Goal: Task Accomplishment & Management: Complete application form

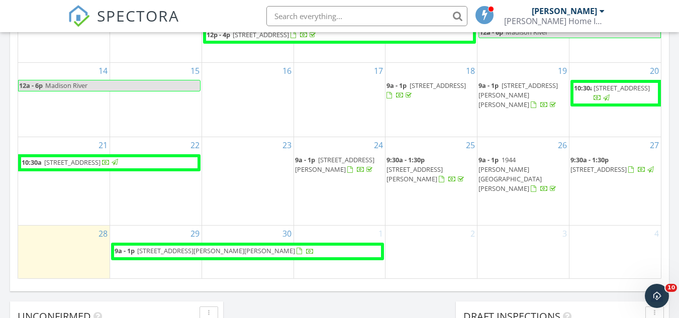
scroll to position [931, 695]
click at [11, 206] on div "September 2025 today list day week cal wk 4 wk month Sun Mon Tue Wed Thu Fri Sa…" at bounding box center [339, 58] width 659 height 457
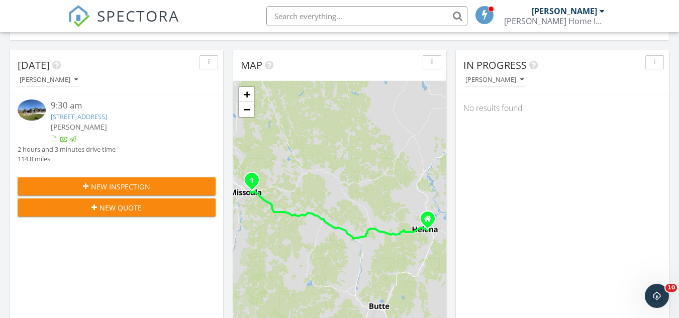
scroll to position [0, 0]
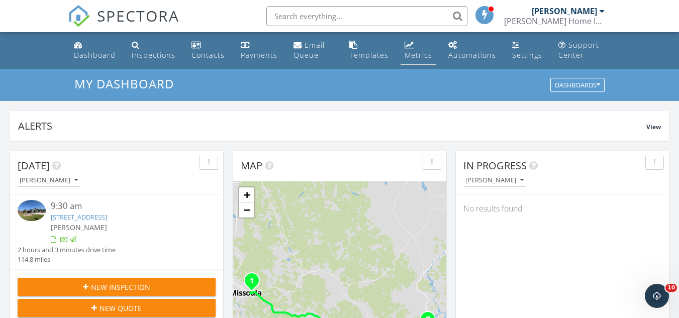
click at [407, 59] on div "Metrics" at bounding box center [419, 55] width 28 height 10
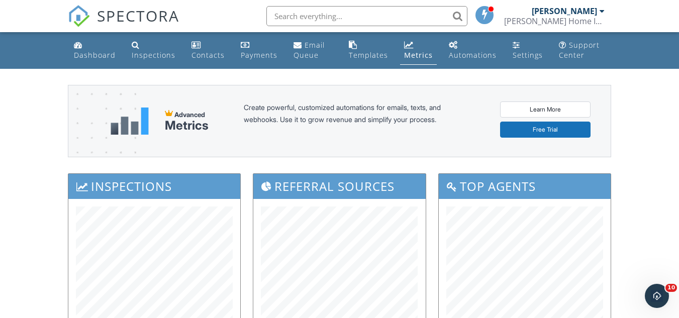
click at [87, 56] on div "Dashboard" at bounding box center [95, 55] width 42 height 10
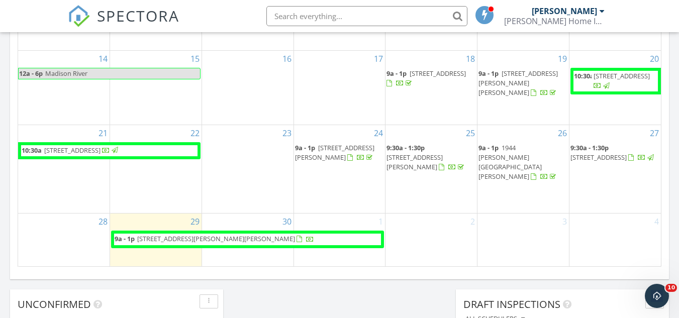
scroll to position [672, 0]
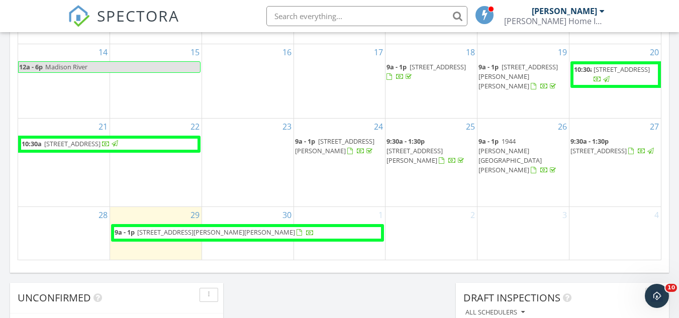
click at [257, 248] on div "30" at bounding box center [248, 233] width 92 height 52
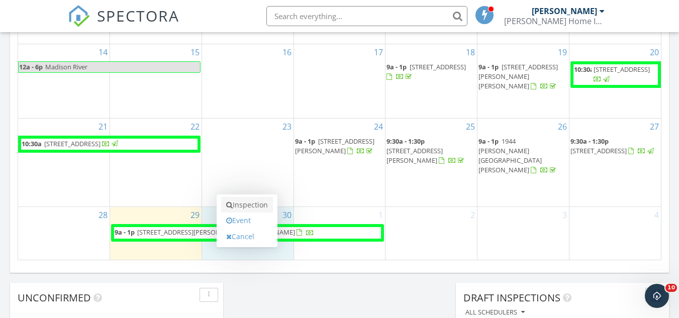
click at [248, 207] on link "Inspection" at bounding box center [247, 205] width 52 height 16
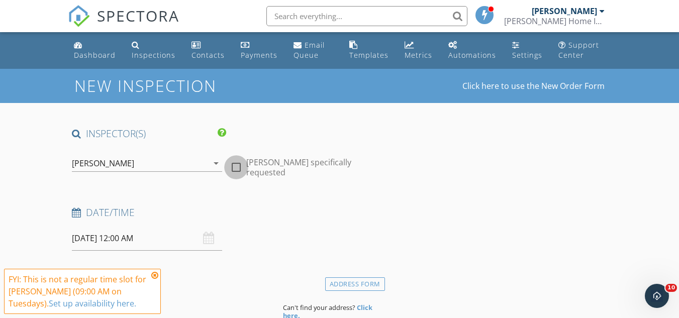
click at [236, 163] on div at bounding box center [236, 167] width 17 height 17
checkbox input "true"
click at [123, 243] on input "09/30/2025 12:00 AM" at bounding box center [147, 238] width 150 height 25
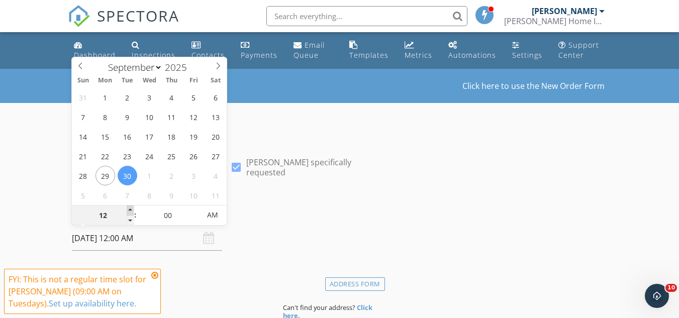
type input "01"
type input "09/30/2025 1:00 AM"
click at [130, 210] on span at bounding box center [130, 211] width 7 height 10
type input "02"
type input "09/30/2025 2:00 AM"
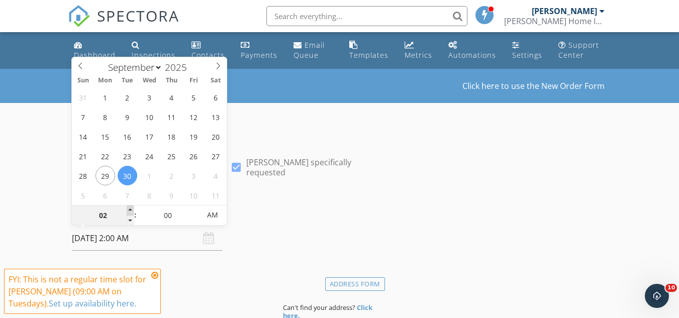
click at [130, 210] on span at bounding box center [130, 211] width 7 height 10
type input "03"
type input "09/30/2025 3:00 AM"
click at [130, 210] on span at bounding box center [130, 211] width 7 height 10
type input "04"
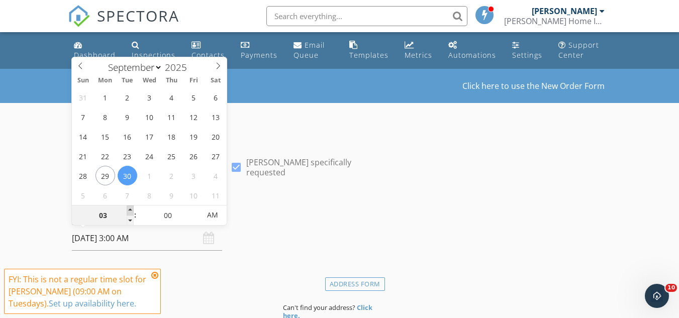
type input "09/30/2025 4:00 AM"
click at [130, 210] on span at bounding box center [130, 211] width 7 height 10
type input "05"
type input "09/30/2025 5:00 AM"
click at [130, 210] on span at bounding box center [130, 211] width 7 height 10
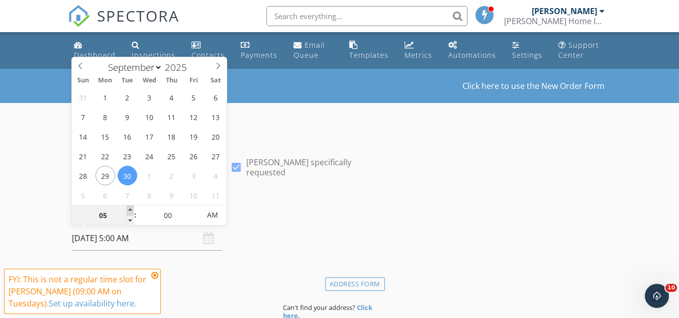
type input "06"
type input "09/30/2025 6:00 AM"
click at [130, 210] on span at bounding box center [130, 211] width 7 height 10
type input "07"
type input "09/30/2025 7:00 AM"
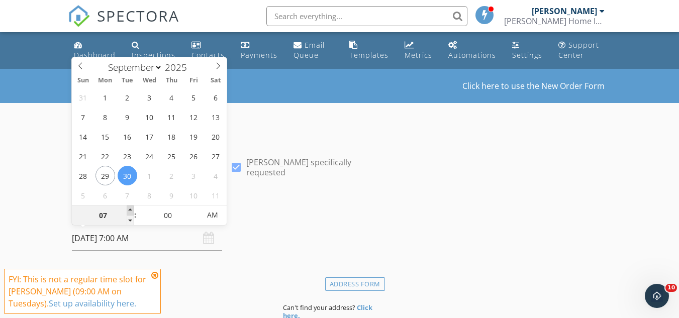
click at [129, 210] on span at bounding box center [130, 211] width 7 height 10
type input "08"
type input "09/30/2025 8:00 AM"
click at [129, 210] on span at bounding box center [130, 211] width 7 height 10
type input "09"
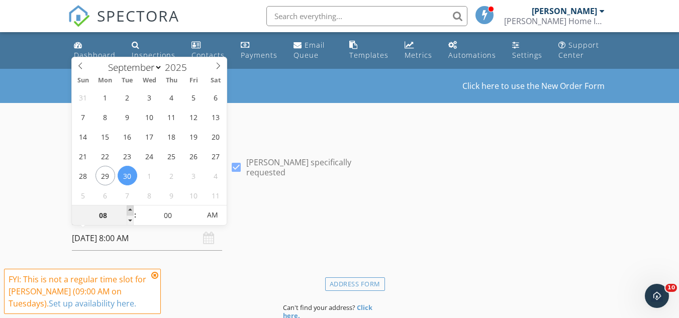
type input "[DATE] 9:00 AM"
click at [129, 210] on span at bounding box center [130, 211] width 7 height 10
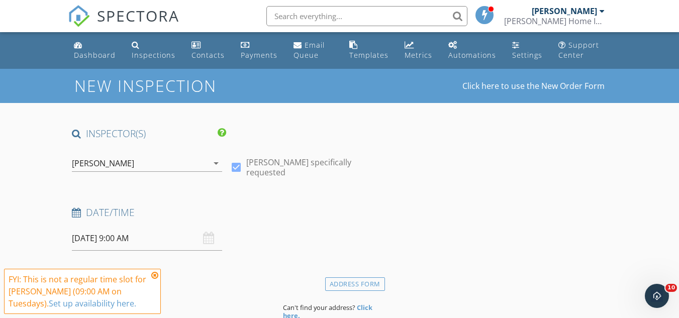
click at [277, 207] on h4 "Date/Time" at bounding box center [226, 212] width 309 height 13
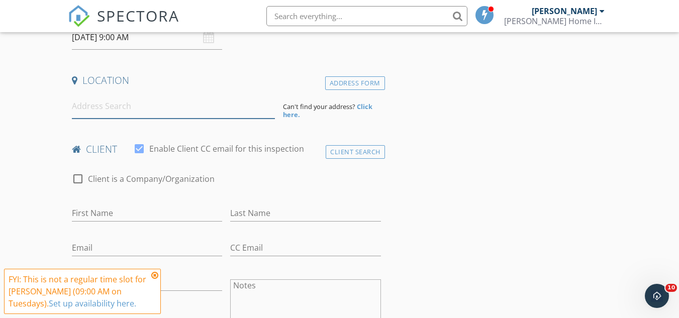
click at [145, 107] on input at bounding box center [173, 106] width 203 height 25
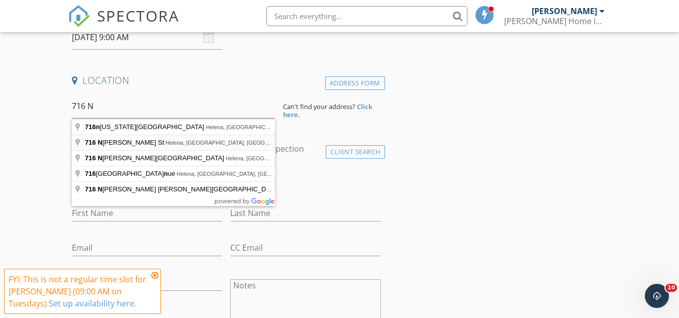
type input "716 N Davis St, Helena, MT, USA"
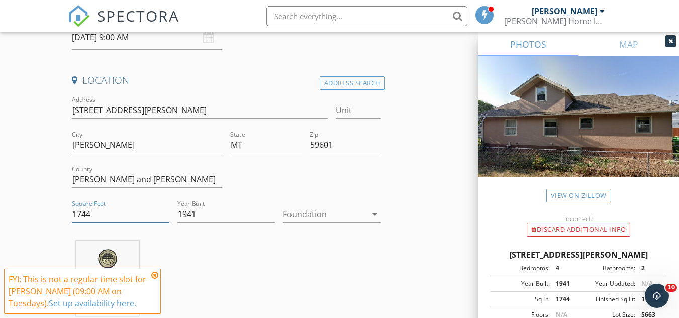
drag, startPoint x: 82, startPoint y: 216, endPoint x: 101, endPoint y: 216, distance: 18.6
click at [101, 216] on input "1744" at bounding box center [121, 214] width 98 height 17
type input "1756"
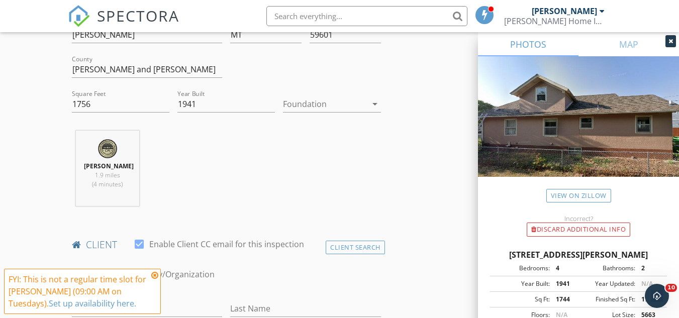
scroll to position [352, 0]
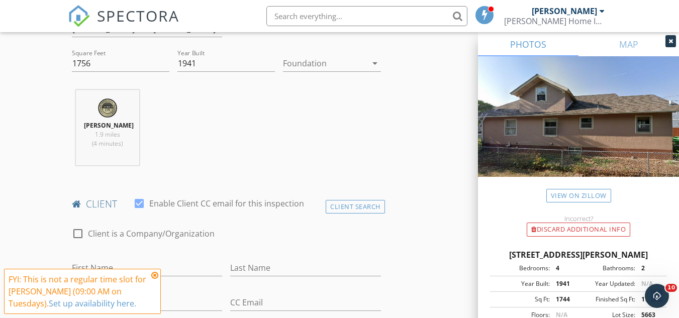
click at [314, 65] on div at bounding box center [324, 63] width 83 height 16
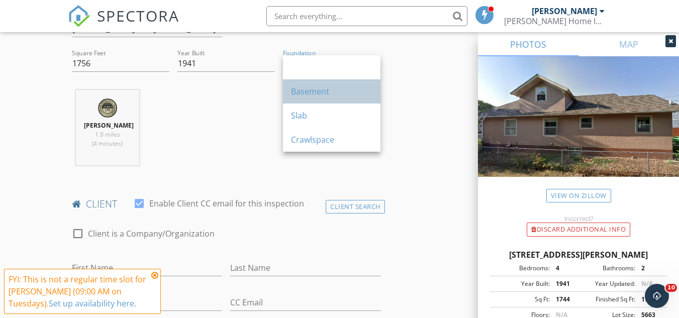
click at [314, 99] on div "Basement" at bounding box center [331, 91] width 81 height 24
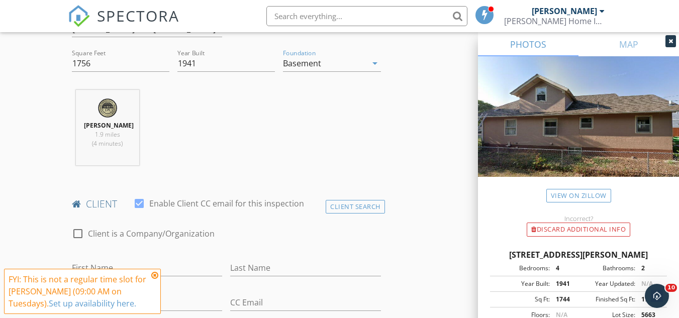
click at [207, 127] on div "Kyle Milligan 1.9 miles (4 minutes)" at bounding box center [226, 131] width 317 height 83
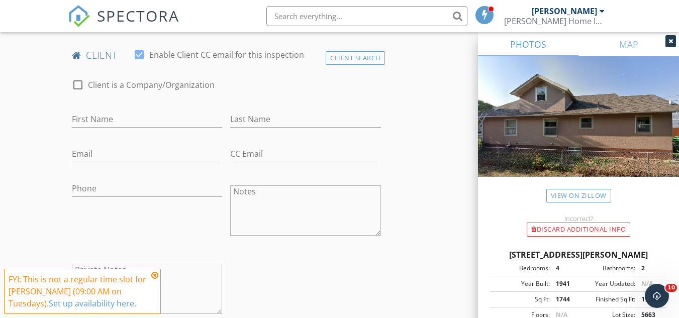
scroll to position [503, 0]
click at [136, 119] on input "First Name" at bounding box center [147, 117] width 150 height 17
click at [346, 52] on div "Client Search" at bounding box center [355, 56] width 59 height 14
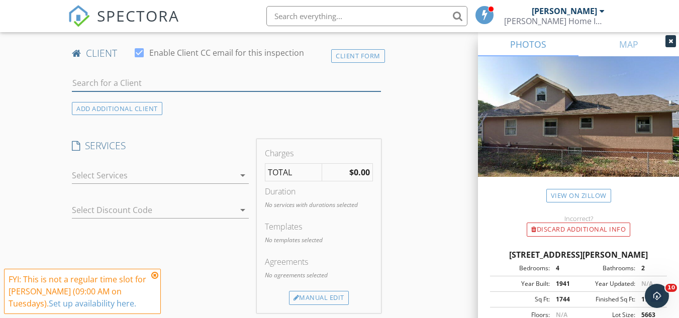
click at [158, 83] on input "text" at bounding box center [226, 83] width 309 height 17
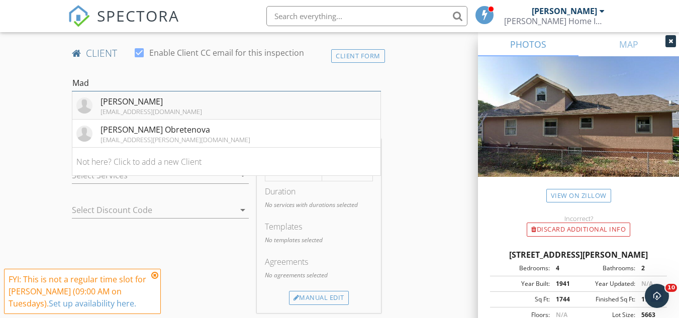
type input "Mad"
click at [164, 103] on div "Madeline Larson" at bounding box center [152, 102] width 102 height 12
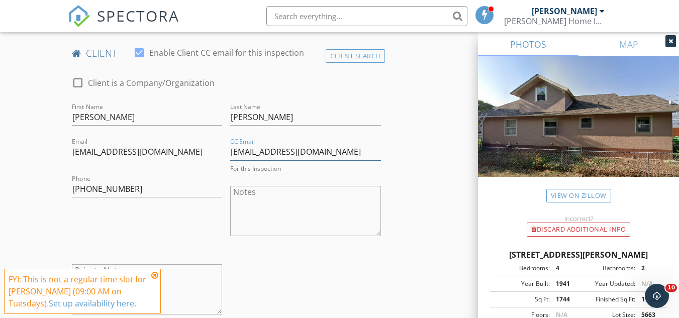
drag, startPoint x: 231, startPoint y: 152, endPoint x: 359, endPoint y: 152, distance: 127.7
click at [359, 152] on input "Alucas@windermere.com" at bounding box center [305, 152] width 150 height 17
click at [271, 229] on textarea "Notes" at bounding box center [305, 211] width 150 height 50
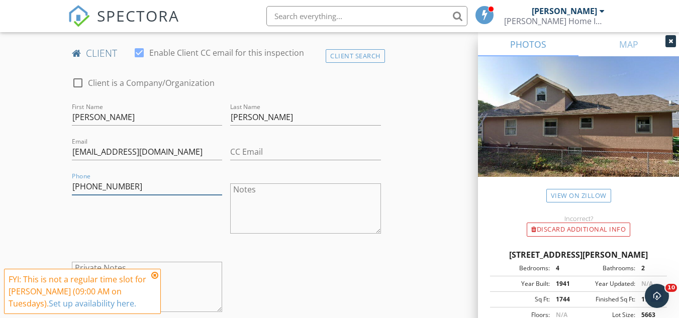
click at [93, 187] on input "(602) 295-3913" at bounding box center [147, 187] width 150 height 17
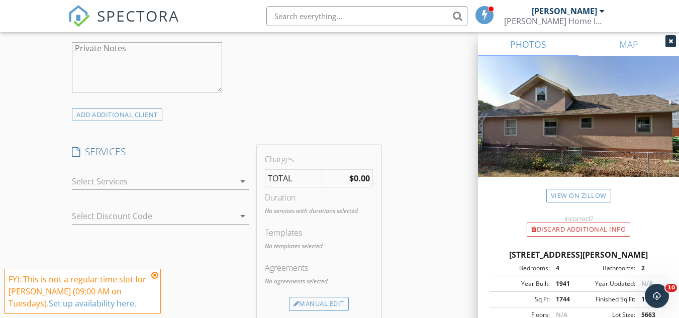
scroll to position [754, 0]
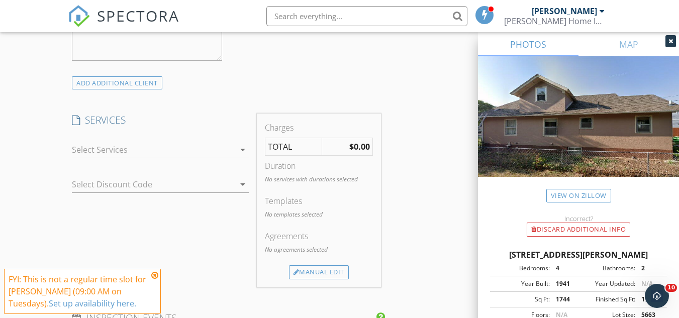
type input "602-295-3913"
click at [154, 150] on div at bounding box center [153, 150] width 163 height 16
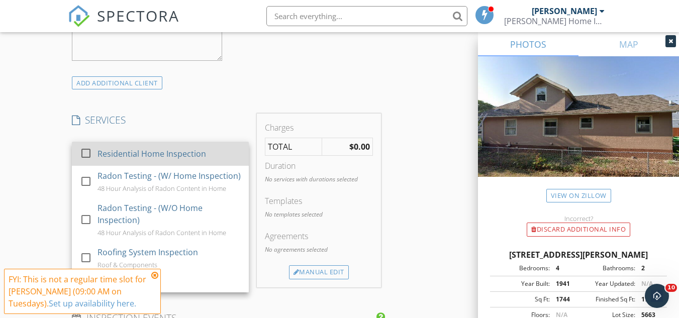
click at [149, 154] on div "Residential Home Inspection" at bounding box center [152, 154] width 109 height 12
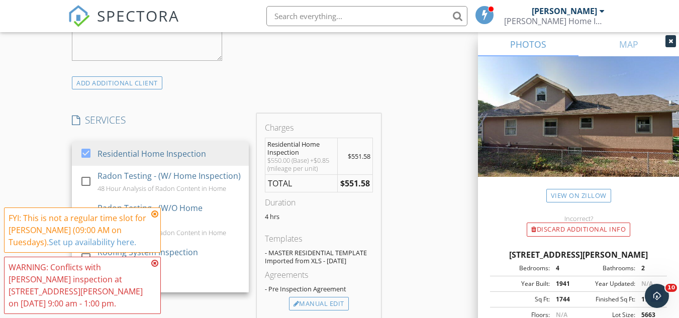
scroll to position [855, 0]
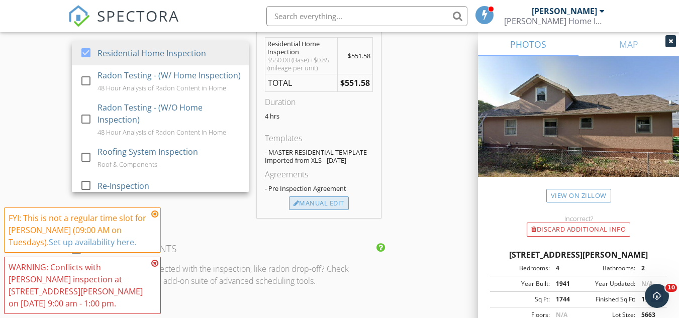
click at [312, 209] on div "Manual Edit" at bounding box center [319, 204] width 60 height 14
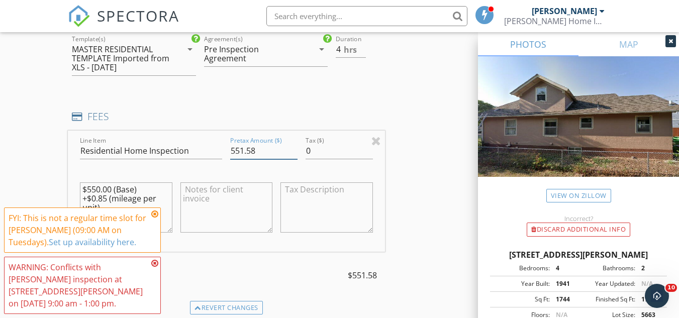
drag, startPoint x: 240, startPoint y: 150, endPoint x: 272, endPoint y: 153, distance: 32.3
click at [272, 153] on input "551.58" at bounding box center [263, 151] width 67 height 17
type input "550.00"
click at [270, 122] on h4 "FEES" at bounding box center [226, 116] width 309 height 13
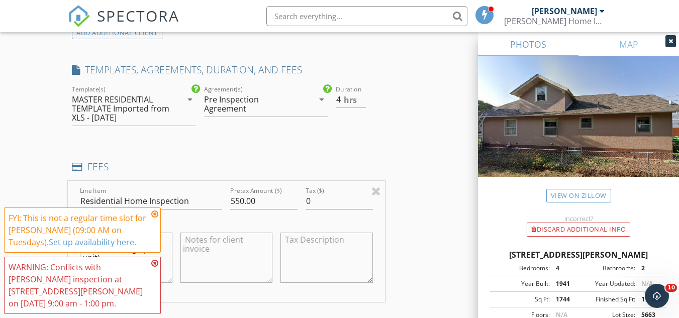
scroll to position [905, 0]
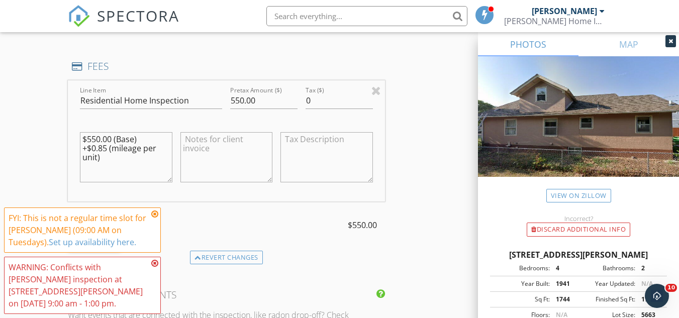
click at [154, 218] on icon at bounding box center [154, 214] width 7 height 8
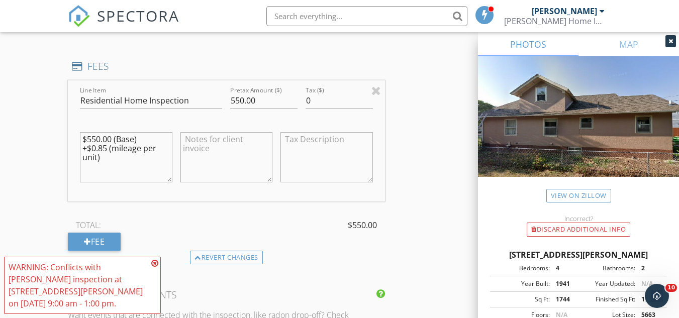
click at [153, 268] on icon at bounding box center [154, 263] width 7 height 8
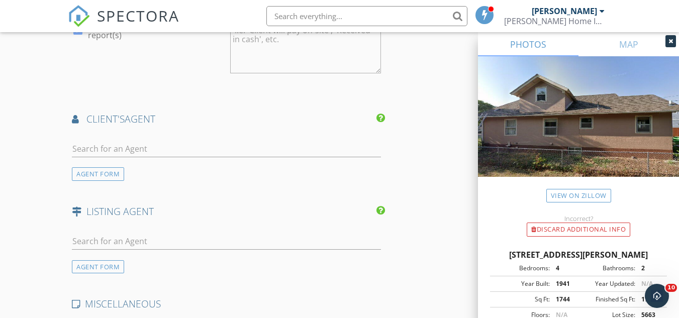
scroll to position [1307, 0]
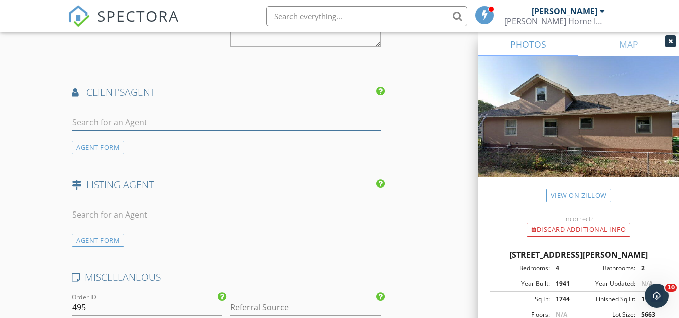
click at [137, 124] on input "text" at bounding box center [226, 122] width 309 height 17
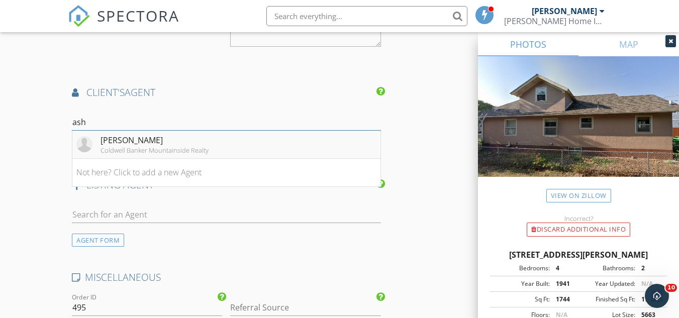
type input "ash"
click at [111, 145] on div "Ashley Lucas" at bounding box center [155, 140] width 108 height 12
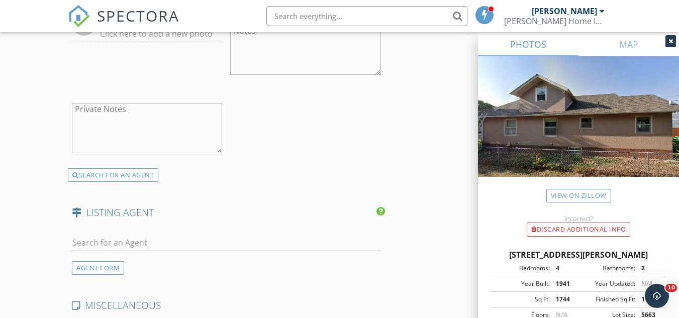
scroll to position [1609, 0]
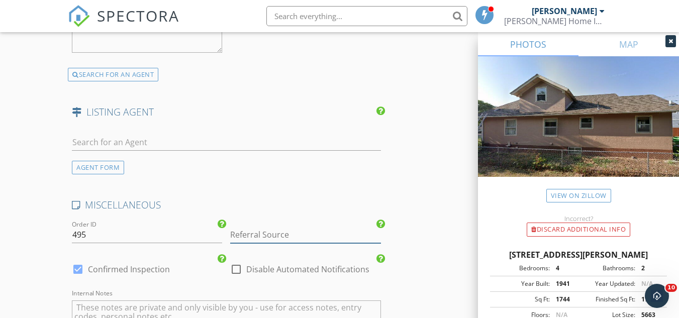
click at [275, 238] on input "Referral Source" at bounding box center [305, 235] width 150 height 17
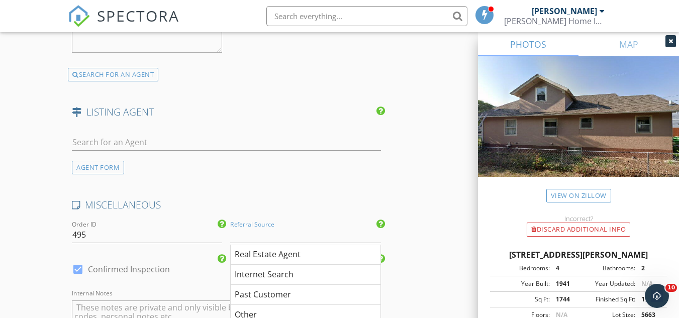
click at [280, 252] on div "Real Estate Agent" at bounding box center [305, 255] width 149 height 20
type input "Real Estate Agent"
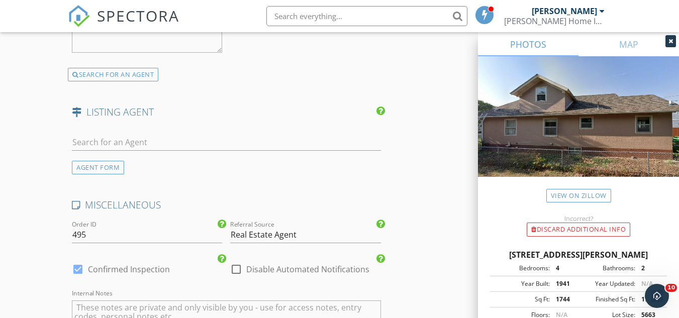
click at [197, 283] on div "check_box Confirmed Inspection" at bounding box center [147, 274] width 150 height 26
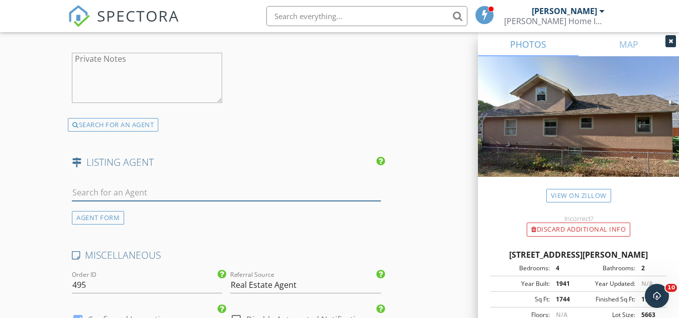
click at [178, 192] on input "text" at bounding box center [226, 193] width 309 height 17
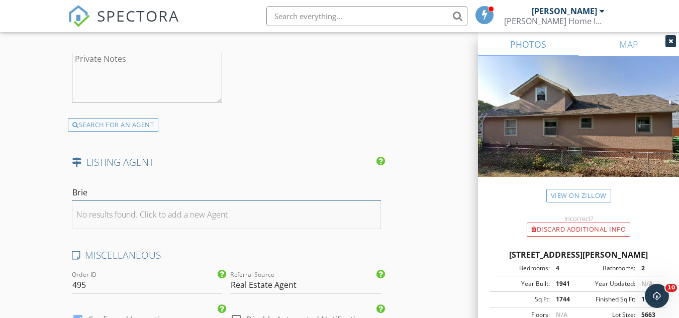
type input "Brie"
click at [178, 208] on li "No results found. Click to add a new Agent" at bounding box center [226, 215] width 308 height 28
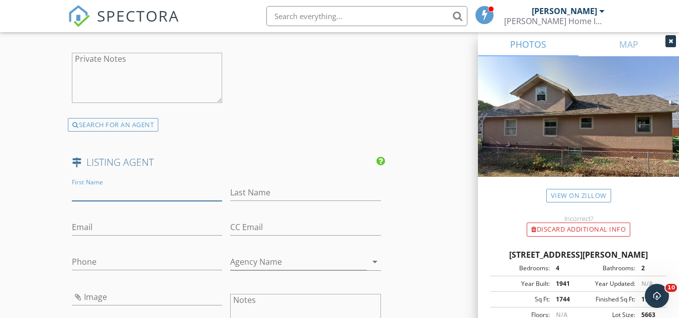
click at [180, 196] on input "First Name" at bounding box center [147, 193] width 150 height 17
paste input "Brie Maclaurin"
drag, startPoint x: 91, startPoint y: 192, endPoint x: 128, endPoint y: 191, distance: 37.2
click at [128, 191] on input "Brie Maclaurin" at bounding box center [147, 193] width 150 height 17
type input "Brie"
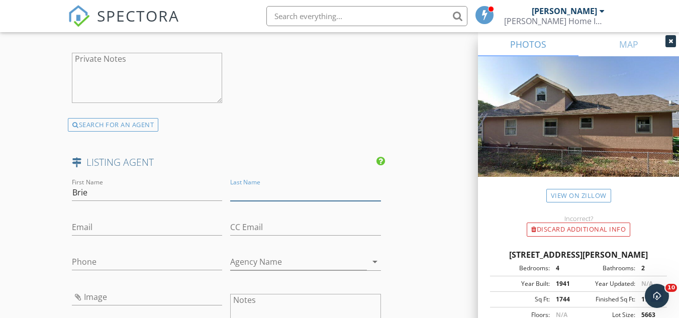
click at [251, 188] on input "Last Name" at bounding box center [305, 193] width 150 height 17
paste input "Maclaurin"
type input "Maclaurin"
click at [129, 230] on input "Email" at bounding box center [147, 227] width 150 height 17
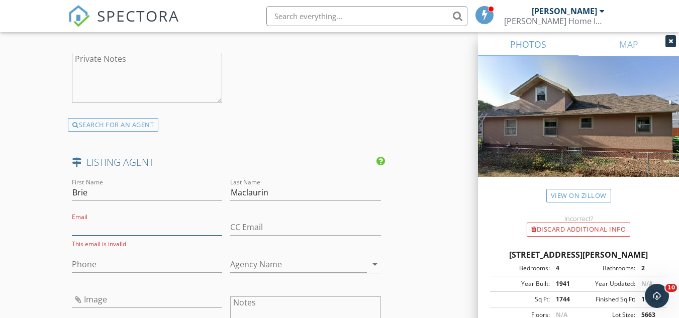
paste input "brie@bigskybrokers.com"
type input "brie@bigskybrokers.com"
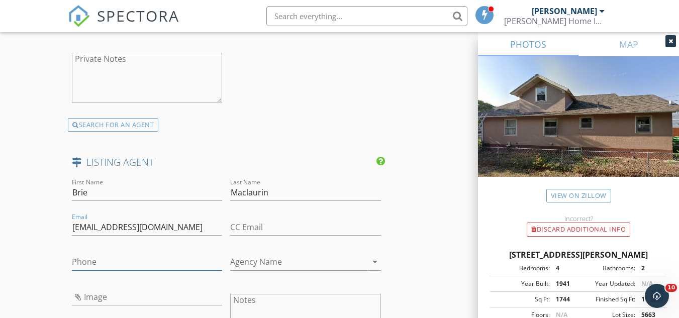
click at [123, 263] on input "Phone" at bounding box center [147, 262] width 150 height 17
paste input "406-461-0784"
type input "406-461-0784"
click at [236, 261] on input "Agency Name" at bounding box center [298, 262] width 136 height 17
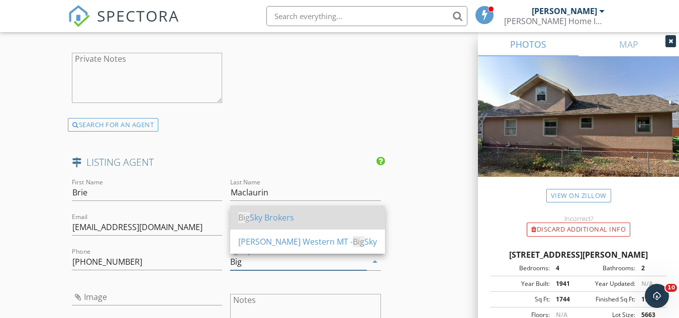
click at [273, 220] on div "Big Sky Brokers" at bounding box center [307, 218] width 139 height 12
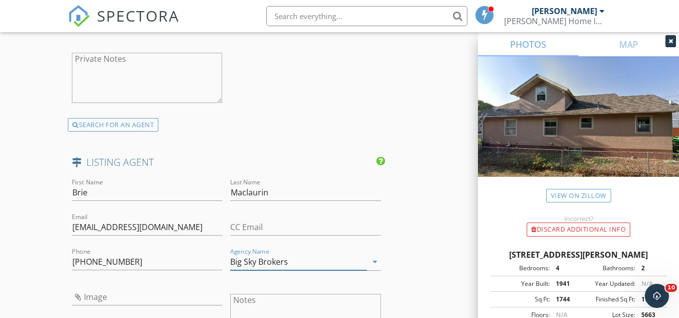
type input "Big Sky Brokers"
drag, startPoint x: 436, startPoint y: 246, endPoint x: 421, endPoint y: 244, distance: 15.2
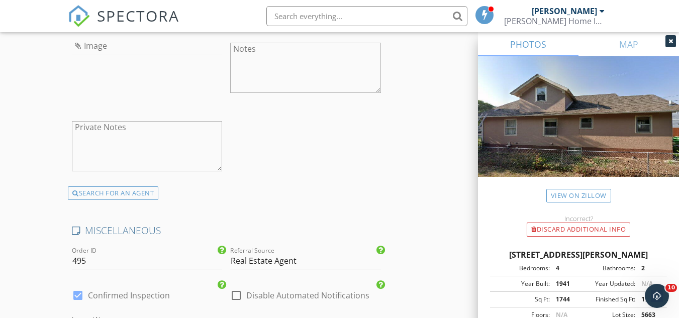
scroll to position [2144, 0]
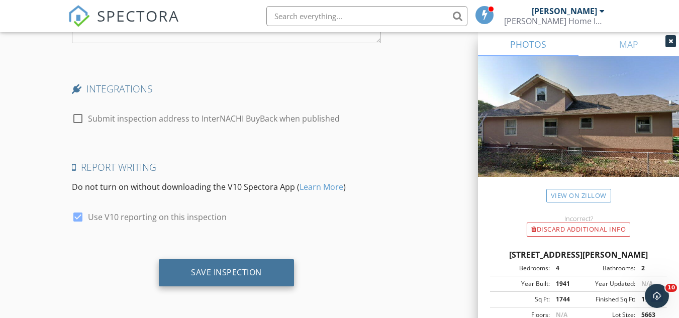
click at [260, 271] on div "Save Inspection" at bounding box center [226, 273] width 71 height 10
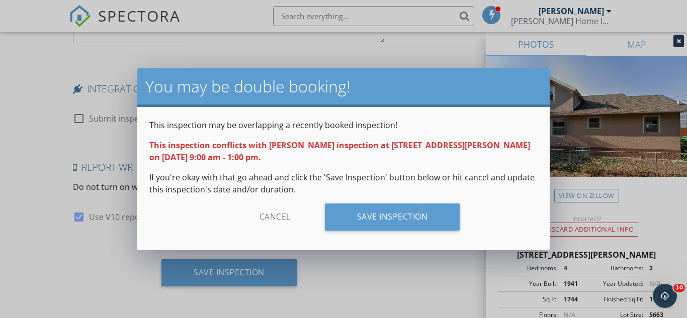
click at [62, 254] on div "You may be double booking! This inspection may be overlapping a recently booked…" at bounding box center [343, 159] width 687 height 318
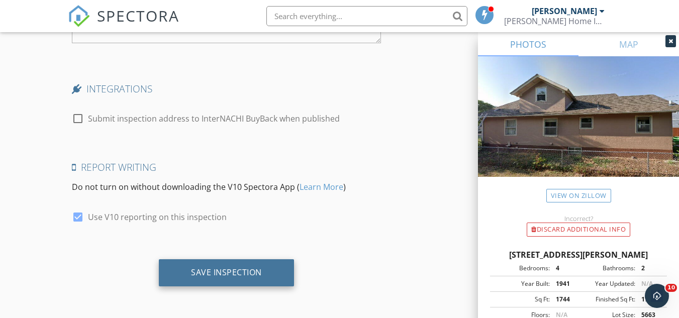
click at [226, 284] on div "Save Inspection" at bounding box center [226, 272] width 135 height 27
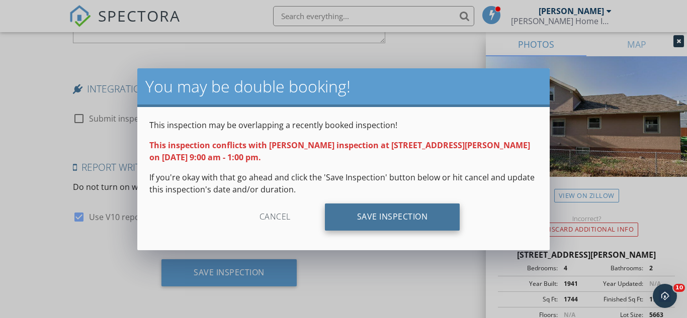
click at [399, 206] on div "Save Inspection" at bounding box center [392, 217] width 135 height 27
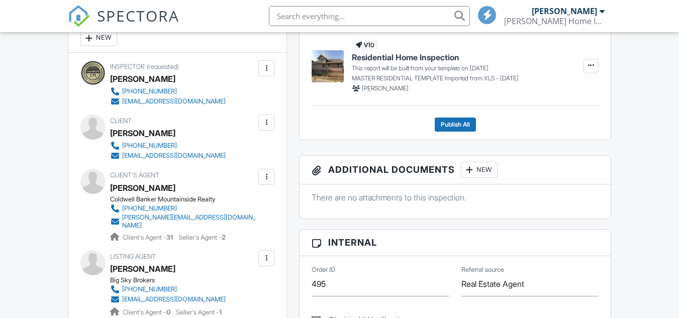
click at [85, 58] on div "Inspector (requested) Kyle Milligan (406) 788-6762 406milligan@gmail.com Make I…" at bounding box center [177, 206] width 218 height 307
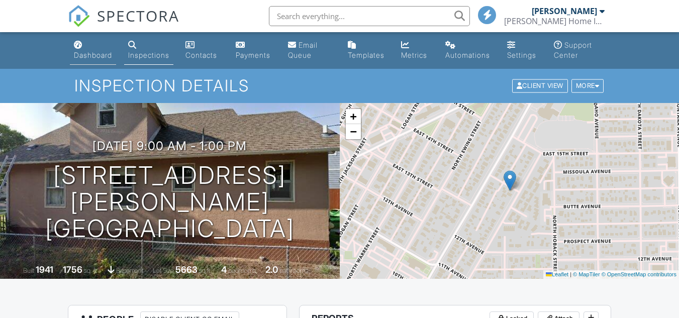
click at [85, 58] on div "Dashboard" at bounding box center [93, 55] width 38 height 9
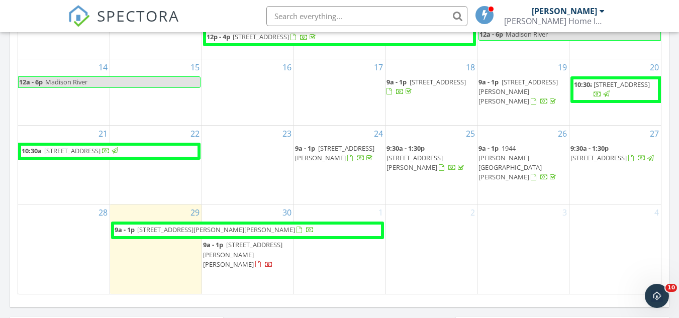
scroll to position [654, 0]
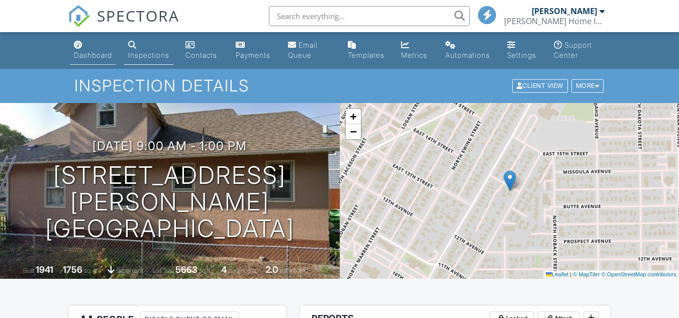
click at [101, 51] on div "Dashboard" at bounding box center [93, 55] width 38 height 9
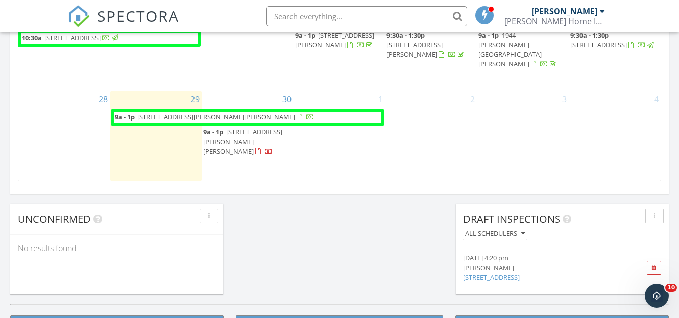
click at [159, 121] on span "1021 Vallejo Rd, Helena 59602" at bounding box center [216, 116] width 158 height 9
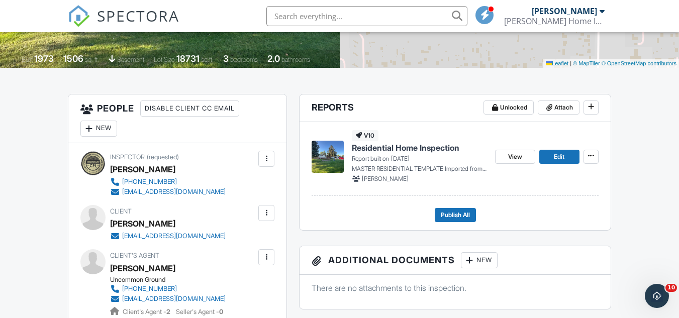
scroll to position [201, 0]
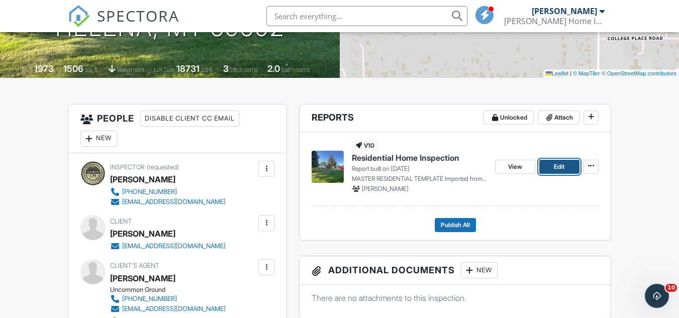
click at [567, 163] on link "Edit" at bounding box center [560, 167] width 40 height 14
